Goal: Task Accomplishment & Management: Manage account settings

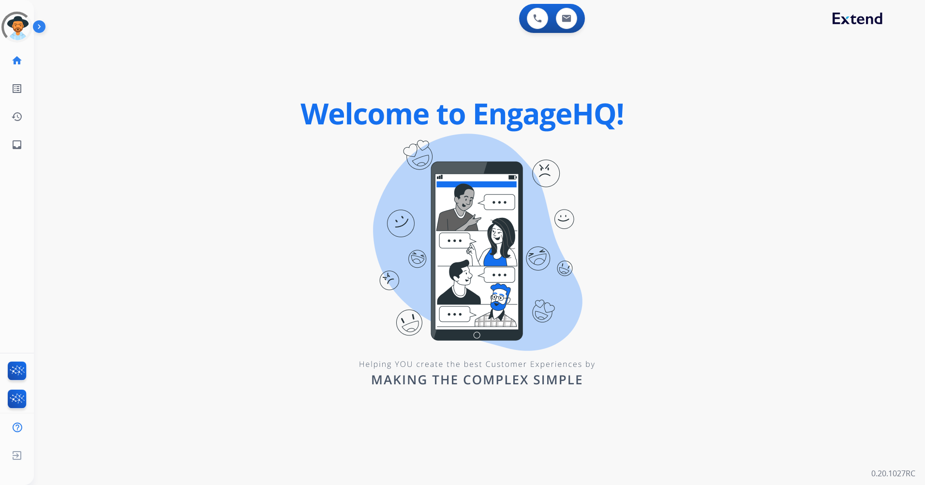
click at [41, 31] on img at bounding box center [41, 28] width 16 height 18
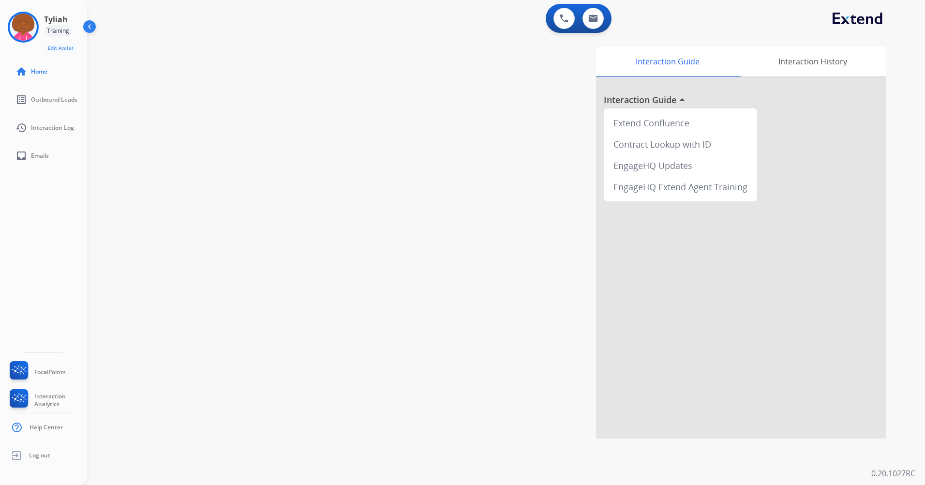
click at [59, 30] on div "Training" at bounding box center [58, 31] width 28 height 12
click at [59, 30] on div "Logged In" at bounding box center [60, 31] width 32 height 12
click at [64, 11] on div "Tyliah Logged In Edit Avatar Agent: [PERSON_NAME] Profile: Extend_Training CS h…" at bounding box center [43, 85] width 87 height 170
click at [49, 35] on div "Logged In" at bounding box center [60, 31] width 32 height 12
click at [27, 32] on img at bounding box center [23, 27] width 27 height 27
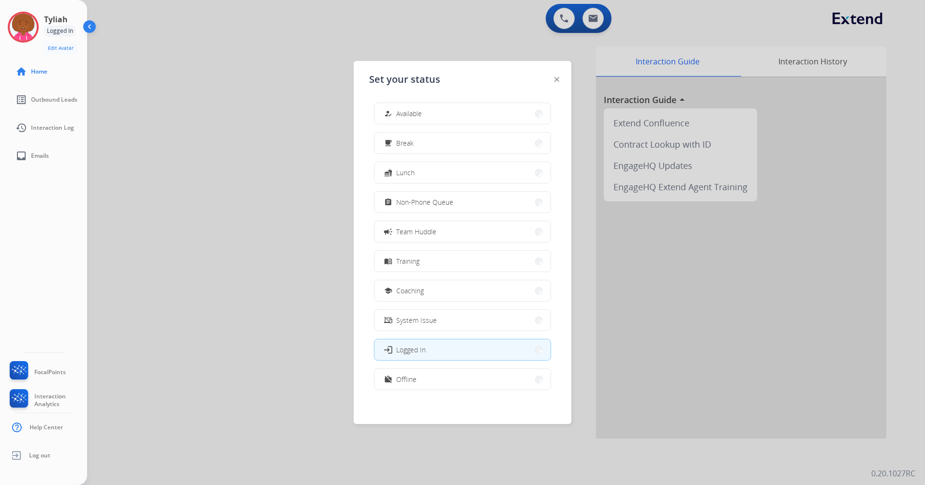
scroll to position [3, 0]
click at [463, 378] on button "work_off Offline" at bounding box center [462, 376] width 176 height 21
